Goal: Transaction & Acquisition: Purchase product/service

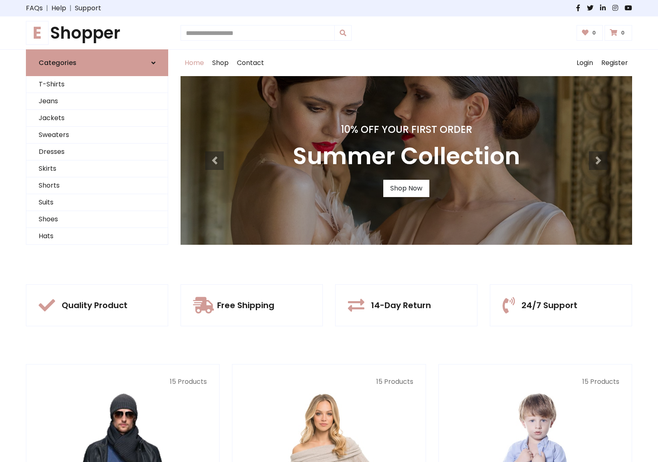
click at [329, 231] on div "10% Off Your First Order Summer Collection Shop Now" at bounding box center [407, 160] width 452 height 169
click at [406, 188] on link "Shop Now" at bounding box center [406, 188] width 46 height 17
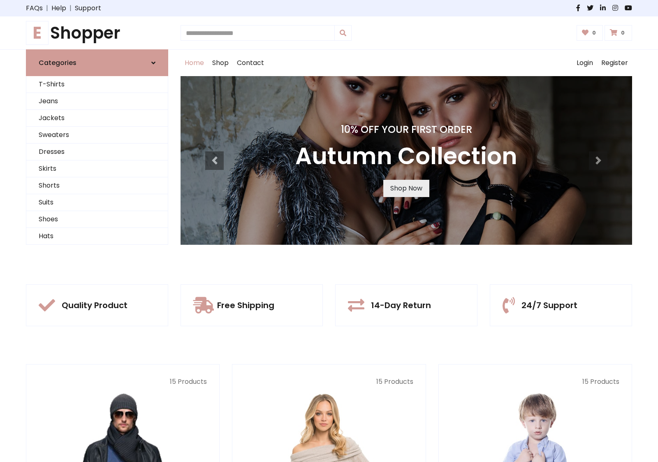
click at [406, 188] on link "Shop Now" at bounding box center [406, 188] width 46 height 17
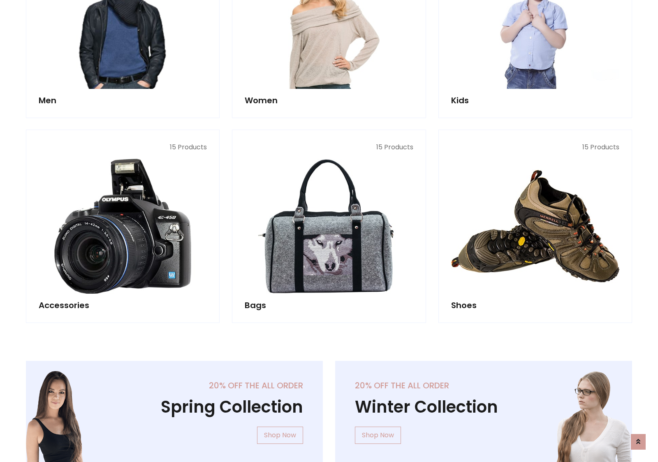
scroll to position [820, 0]
